Goal: Task Accomplishment & Management: Manage account settings

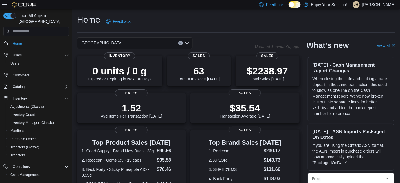
click at [378, 3] on p "[PERSON_NAME]" at bounding box center [378, 4] width 33 height 7
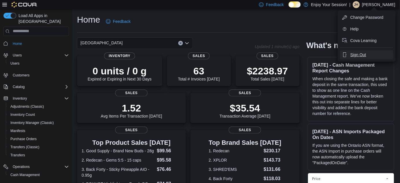
click at [364, 53] on span "Sign Out" at bounding box center [359, 55] width 16 height 6
